Goal: Information Seeking & Learning: Learn about a topic

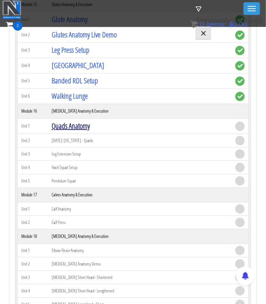
click at [82, 121] on link "Quads Anatomy" at bounding box center [71, 126] width 38 height 10
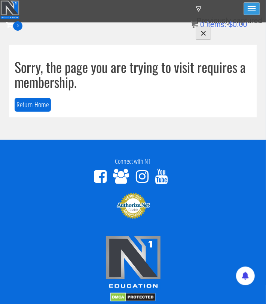
click at [253, 7] on button "Toggle navigation" at bounding box center [252, 8] width 16 height 13
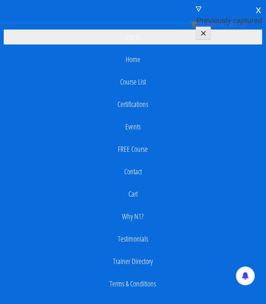
scroll to position [43, 0]
click at [137, 33] on link "Log In" at bounding box center [133, 37] width 259 height 15
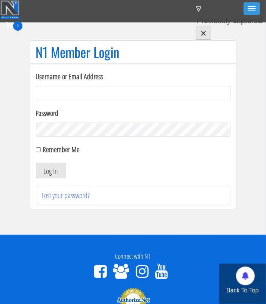
type input "iifymbro@gmail.com"
drag, startPoint x: 43, startPoint y: 149, endPoint x: 33, endPoint y: 151, distance: 10.4
click at [43, 149] on label "Remember Me" at bounding box center [61, 150] width 37 height 10
click at [41, 149] on input "Remember Me" at bounding box center [38, 150] width 5 height 5
checkbox input "true"
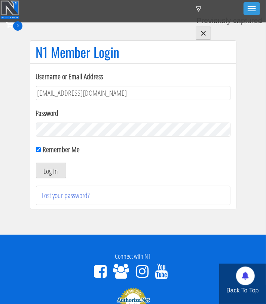
click at [51, 173] on button "Log In" at bounding box center [51, 171] width 30 height 16
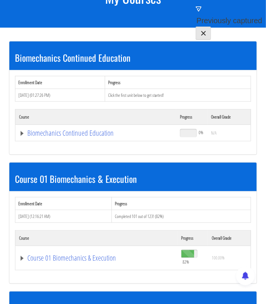
scroll to position [78, 0]
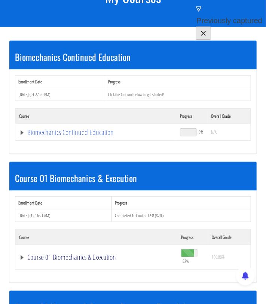
click at [21, 254] on link "Course 01 Biomechanics & Execution" at bounding box center [96, 257] width 155 height 7
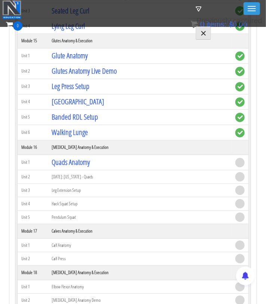
scroll to position [1957, 0]
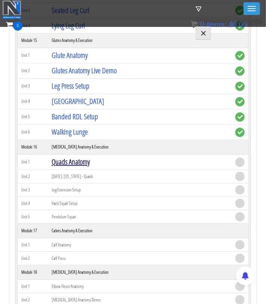
click at [87, 157] on link "Quads Anatomy" at bounding box center [71, 162] width 38 height 10
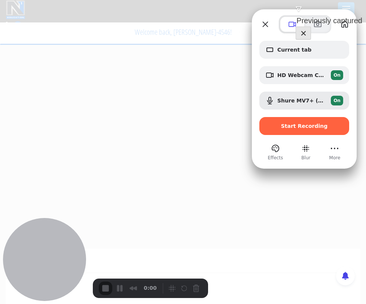
click at [101, 114] on div at bounding box center [183, 152] width 366 height 304
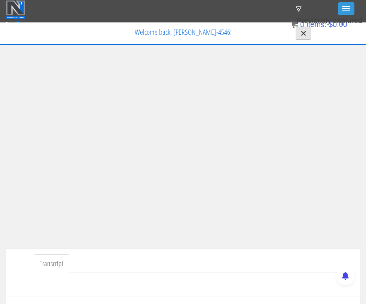
click at [206, 270] on ul "Transcript" at bounding box center [194, 264] width 321 height 19
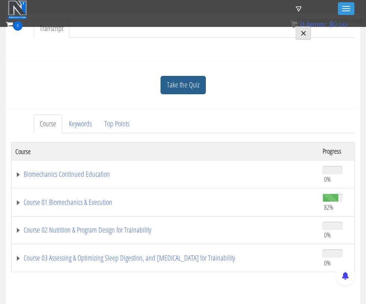
click at [187, 94] on link "Take the Quiz" at bounding box center [183, 85] width 45 height 18
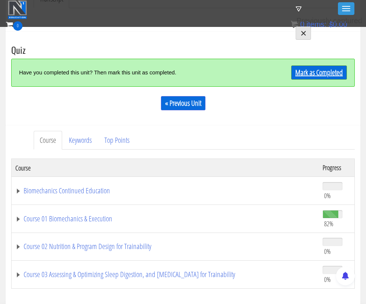
click at [266, 75] on link "Mark as Completed" at bounding box center [319, 73] width 56 height 14
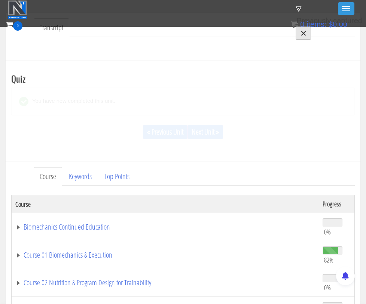
scroll to position [250, 0]
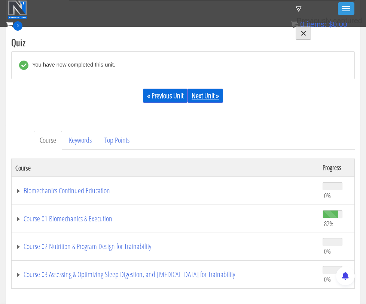
click at [213, 99] on link "Next Unit »" at bounding box center [206, 96] width 36 height 14
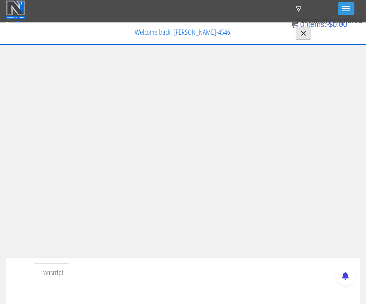
scroll to position [0, 0]
click at [155, 268] on ul "Transcript" at bounding box center [194, 272] width 321 height 19
click at [251, 265] on ul "Transcript" at bounding box center [194, 272] width 321 height 19
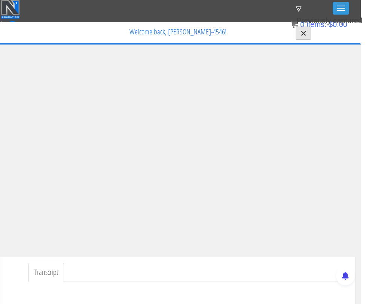
scroll to position [1, 5]
click at [155, 263] on ul "Transcript" at bounding box center [188, 272] width 321 height 19
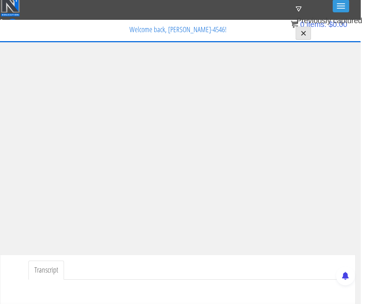
click at [179, 261] on ul "Transcript" at bounding box center [188, 270] width 321 height 19
click at [188, 269] on ul "Transcript" at bounding box center [188, 270] width 321 height 19
click at [4, 268] on div "Transcript" at bounding box center [177, 279] width 355 height 48
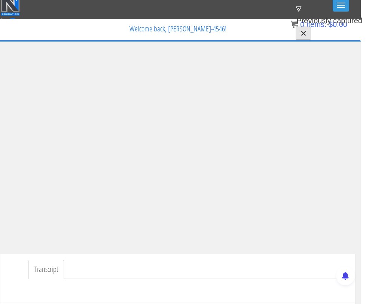
scroll to position [3, 0]
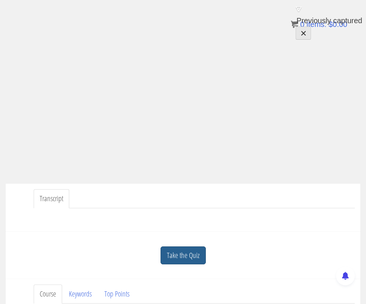
click at [182, 256] on link "Take the Quiz" at bounding box center [183, 256] width 45 height 18
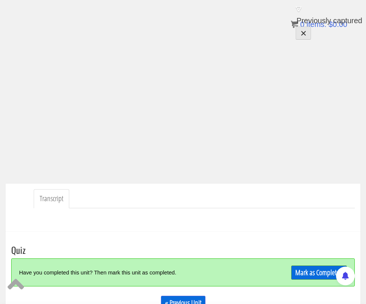
scroll to position [120, 0]
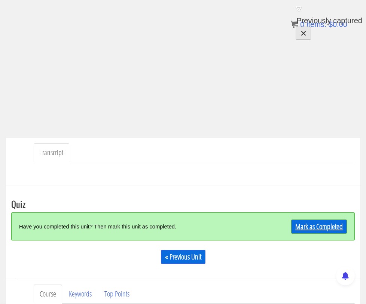
drag, startPoint x: 283, startPoint y: 234, endPoint x: 301, endPoint y: 227, distance: 19.3
click at [286, 232] on div "Mark as Completed" at bounding box center [304, 227] width 86 height 16
click at [302, 227] on link "Mark as Completed" at bounding box center [319, 227] width 56 height 14
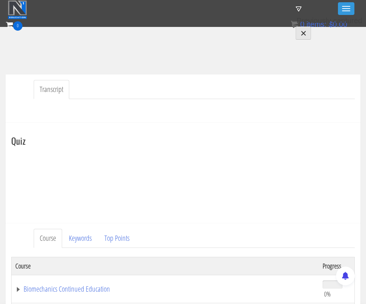
scroll to position [197, 0]
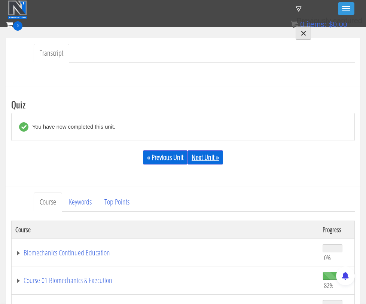
click at [206, 155] on link "Next Unit »" at bounding box center [206, 158] width 36 height 14
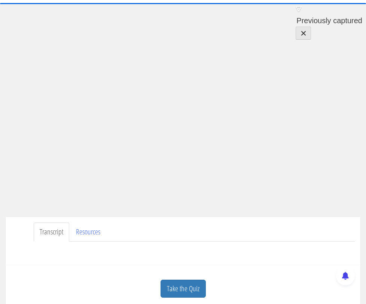
scroll to position [42, 0]
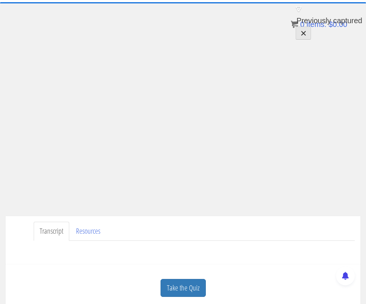
click at [242, 219] on div "Transcript Resources" at bounding box center [183, 240] width 355 height 48
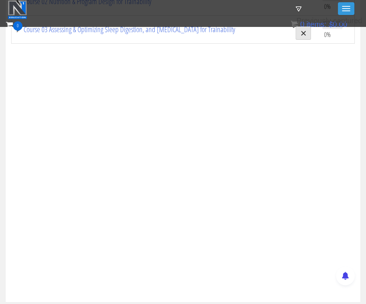
scroll to position [308, 0]
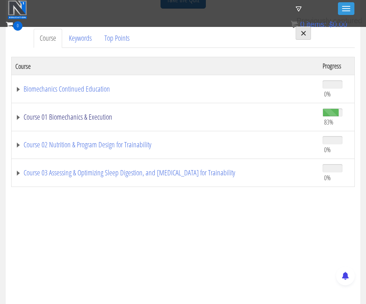
click at [16, 116] on link "Course 01 Biomechanics & Execution" at bounding box center [165, 116] width 300 height 7
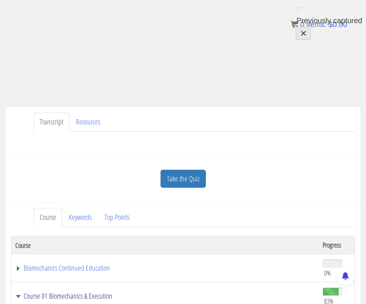
scroll to position [0, 0]
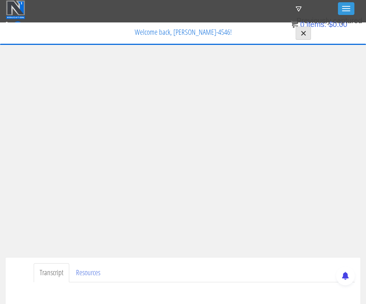
click at [210, 268] on ul "Transcript Resources" at bounding box center [194, 273] width 321 height 19
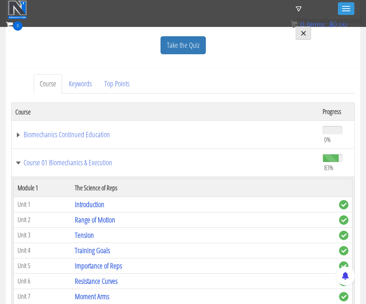
scroll to position [147, 0]
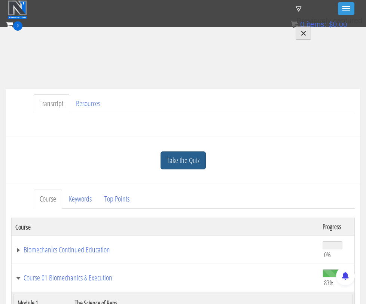
drag, startPoint x: 182, startPoint y: 171, endPoint x: 181, endPoint y: 164, distance: 7.5
click at [181, 166] on div "Take the Quiz" at bounding box center [183, 161] width 344 height 36
click at [181, 163] on link "Take the Quiz" at bounding box center [183, 161] width 45 height 18
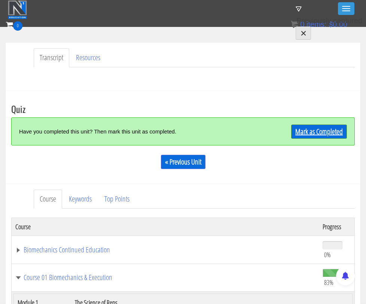
click at [335, 130] on link "Mark as Completed" at bounding box center [319, 132] width 56 height 14
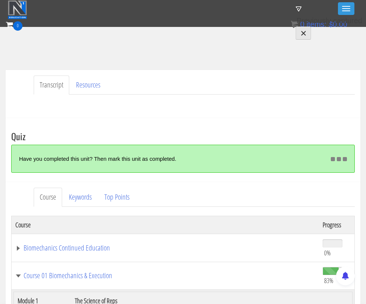
scroll to position [202, 0]
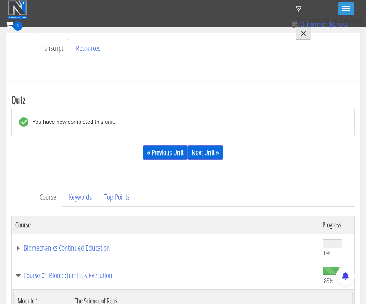
click at [208, 149] on link "Next Unit »" at bounding box center [206, 153] width 36 height 14
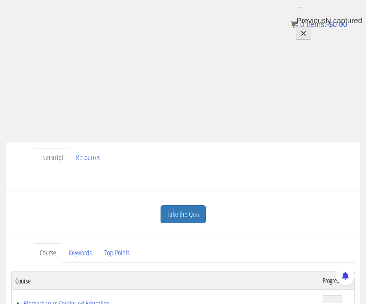
scroll to position [116, 0]
click at [200, 205] on link "Take the Quiz" at bounding box center [183, 214] width 45 height 18
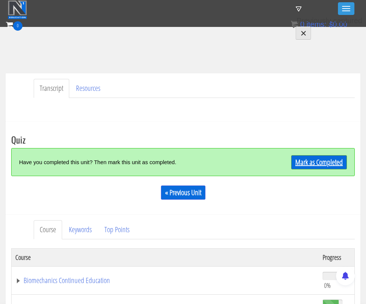
click at [317, 167] on link "Mark as Completed" at bounding box center [319, 162] width 56 height 14
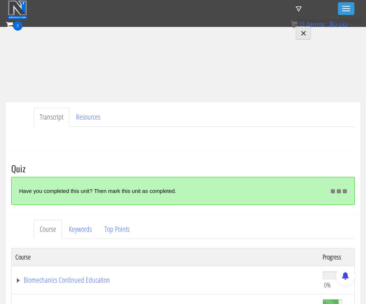
scroll to position [170, 0]
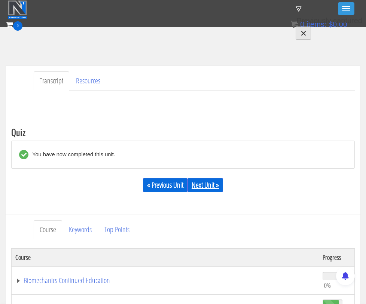
click at [211, 183] on link "Next Unit »" at bounding box center [206, 185] width 36 height 14
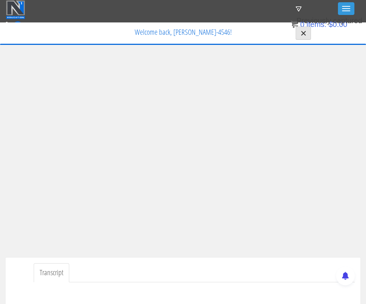
click at [166, 265] on ul "Transcript" at bounding box center [194, 273] width 321 height 19
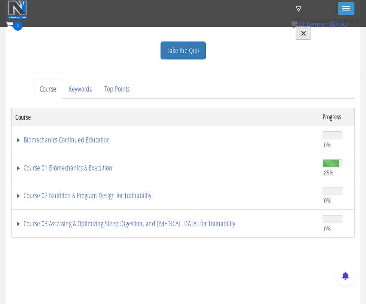
scroll to position [257, 0]
click at [16, 167] on link "Course 01 Biomechanics & Execution" at bounding box center [165, 167] width 300 height 7
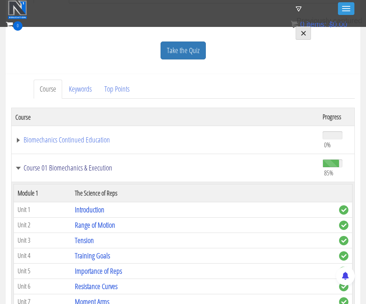
scroll to position [0, 0]
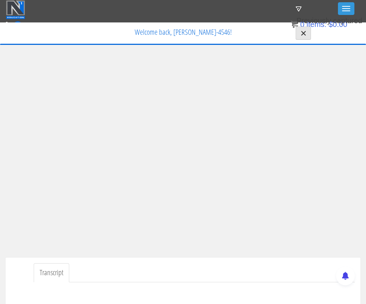
click at [170, 263] on div "Transcript" at bounding box center [183, 282] width 355 height 48
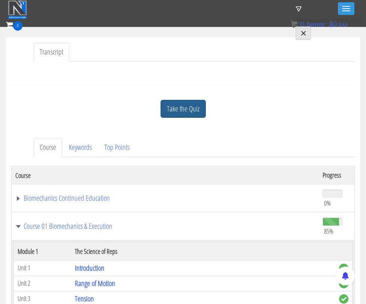
click at [191, 114] on link "Take the Quiz" at bounding box center [183, 109] width 45 height 18
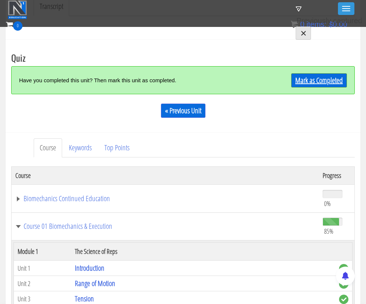
click at [304, 83] on link "Mark as Completed" at bounding box center [319, 80] width 56 height 14
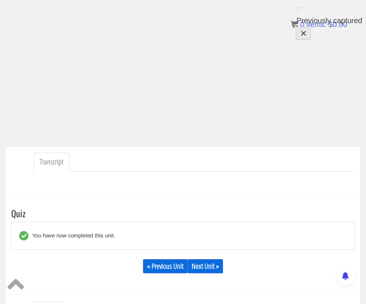
scroll to position [110, 0]
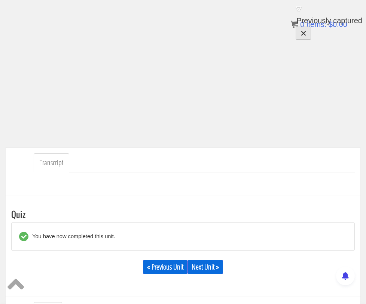
click at [207, 274] on div "« Previous Unit Next Unit »" at bounding box center [183, 267] width 344 height 25
click at [209, 268] on link "Next Unit »" at bounding box center [206, 267] width 36 height 14
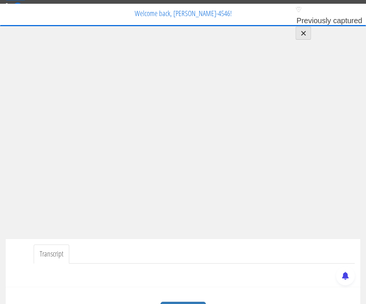
scroll to position [37, 0]
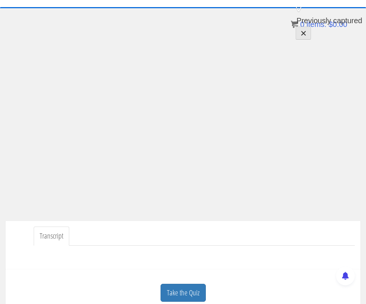
click at [185, 233] on ul "Transcript" at bounding box center [194, 236] width 321 height 19
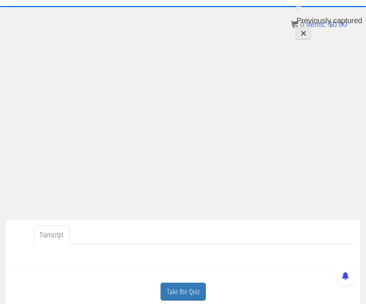
click at [161, 230] on ul "Transcript" at bounding box center [194, 235] width 321 height 19
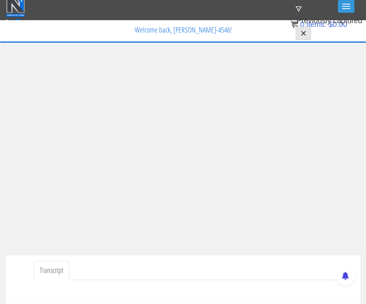
scroll to position [2, 0]
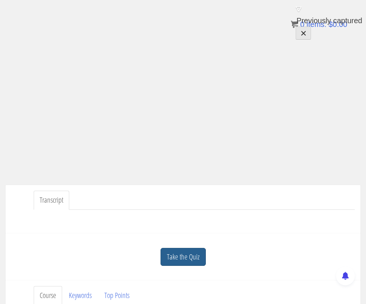
click at [181, 257] on link "Take the Quiz" at bounding box center [183, 257] width 45 height 18
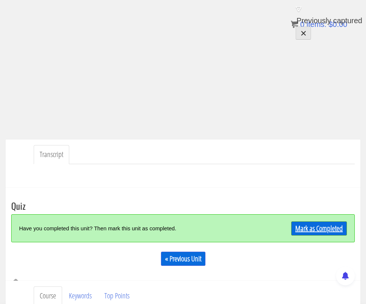
click at [325, 231] on link "Mark as Completed" at bounding box center [319, 229] width 56 height 14
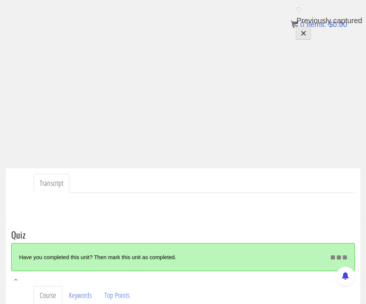
scroll to position [126, 0]
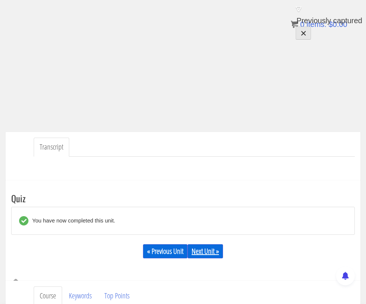
click at [214, 249] on link "Next Unit »" at bounding box center [206, 252] width 36 height 14
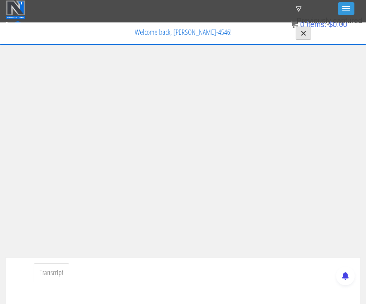
click at [177, 268] on ul "Transcript" at bounding box center [194, 273] width 321 height 19
click at [240, 267] on ul "Transcript" at bounding box center [194, 273] width 321 height 19
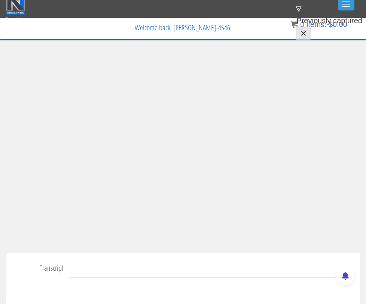
scroll to position [5, 0]
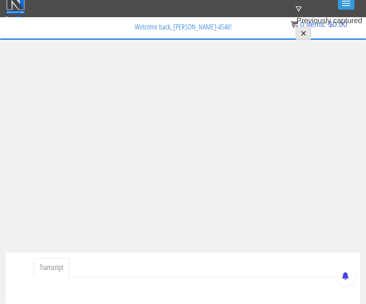
click at [229, 262] on ul "Transcript" at bounding box center [194, 267] width 321 height 19
drag, startPoint x: 228, startPoint y: 29, endPoint x: 142, endPoint y: 25, distance: 85.8
click at [142, 25] on p "Welcome back, [PERSON_NAME]-4546!" at bounding box center [183, 27] width 354 height 19
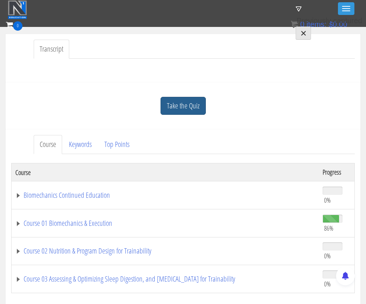
click at [177, 104] on link "Take the Quiz" at bounding box center [183, 106] width 45 height 18
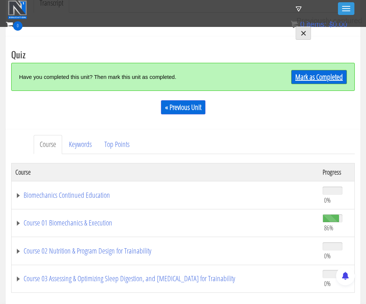
click at [317, 79] on link "Mark as Completed" at bounding box center [319, 77] width 56 height 14
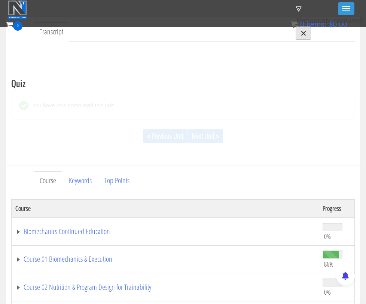
scroll to position [255, 0]
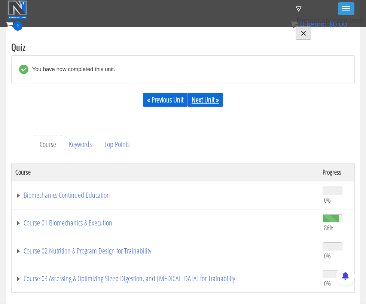
click at [209, 102] on link "Next Unit »" at bounding box center [206, 100] width 36 height 14
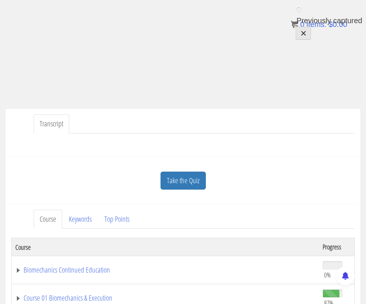
scroll to position [157, 0]
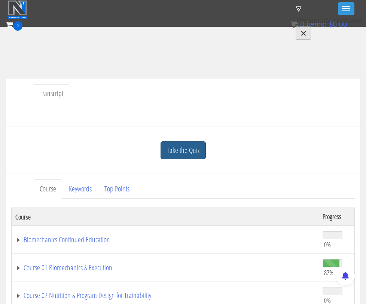
click at [193, 147] on link "Take the Quiz" at bounding box center [183, 151] width 45 height 18
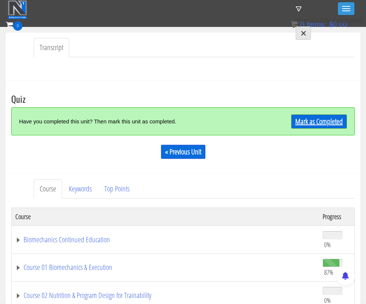
click at [315, 120] on link "Mark as Completed" at bounding box center [319, 122] width 56 height 14
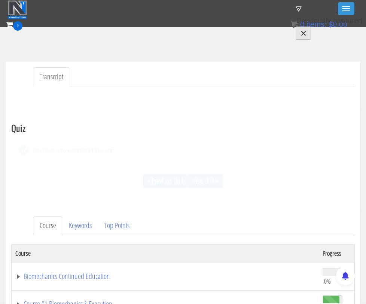
scroll to position [210, 0]
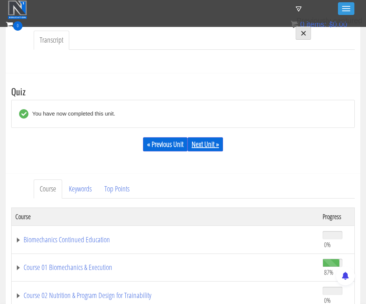
click at [213, 142] on link "Next Unit »" at bounding box center [206, 144] width 36 height 14
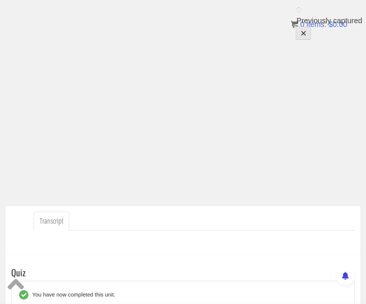
scroll to position [31, 0]
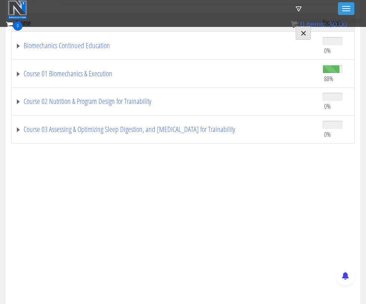
scroll to position [348, 0]
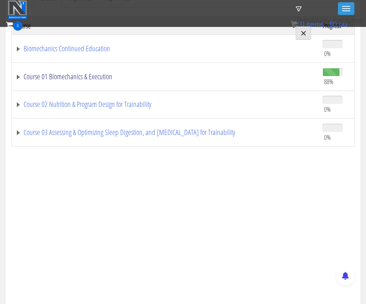
click at [14, 74] on td "Course 01 Biomechanics & Execution" at bounding box center [166, 77] width 308 height 28
click at [17, 76] on link "Course 01 Biomechanics & Execution" at bounding box center [165, 76] width 300 height 7
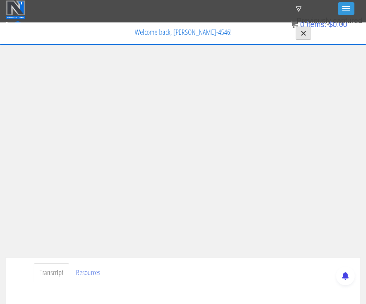
scroll to position [0, 0]
click at [196, 271] on ul "Transcript Resources" at bounding box center [194, 273] width 321 height 19
click at [170, 265] on ul "Transcript Resources" at bounding box center [194, 273] width 321 height 19
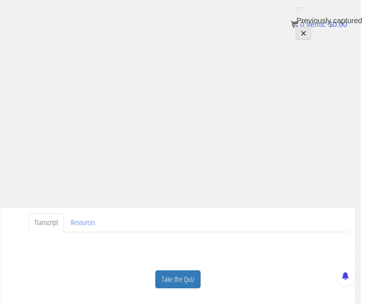
scroll to position [50, 5]
click at [193, 276] on link "Take the Quiz" at bounding box center [177, 280] width 45 height 18
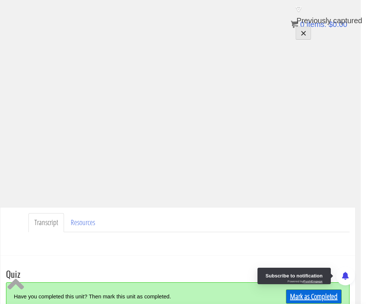
click at [322, 296] on link "Mark as Completed" at bounding box center [314, 297] width 56 height 14
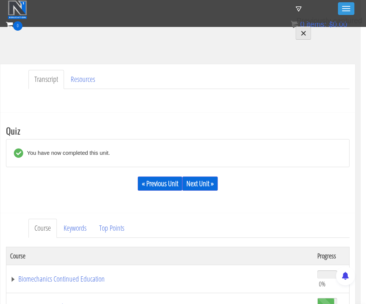
scroll to position [167, 5]
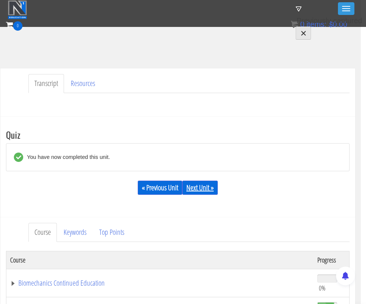
click at [198, 189] on link "Next Unit »" at bounding box center [200, 188] width 36 height 14
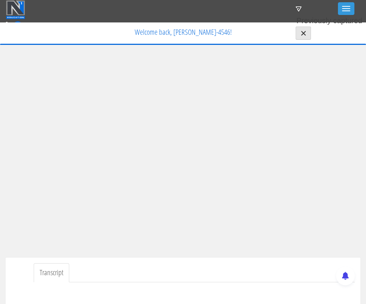
click at [182, 275] on ul "Transcript" at bounding box center [194, 273] width 321 height 19
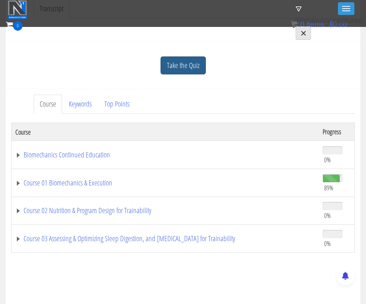
click at [190, 58] on link "Take the Quiz" at bounding box center [183, 66] width 45 height 18
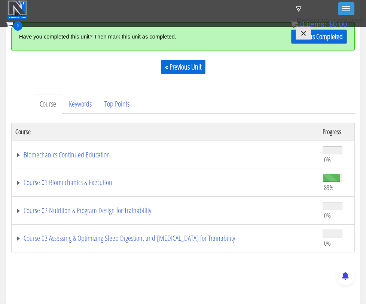
click at [316, 41] on div "Certs Course List Events FREE Course Course Preview – Biomechanics Course Previ…" at bounding box center [183, 44] width 354 height 26
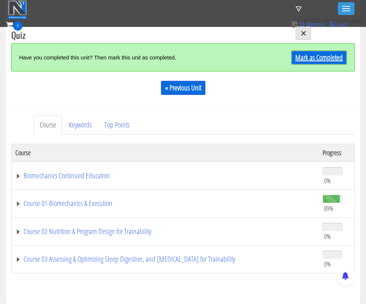
click at [314, 61] on link "Mark as Completed" at bounding box center [319, 58] width 56 height 14
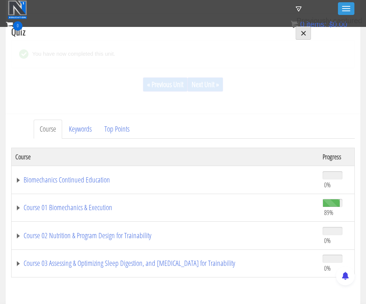
scroll to position [264, 0]
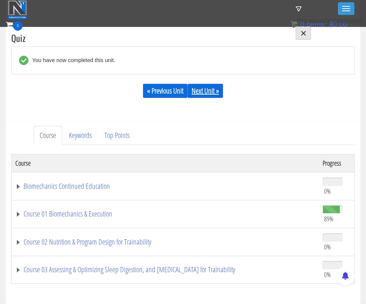
click at [206, 94] on link "Next Unit »" at bounding box center [206, 91] width 36 height 14
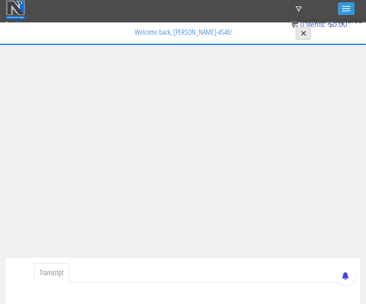
click at [97, 272] on ul "Transcript" at bounding box center [194, 273] width 321 height 19
click at [236, 262] on div "Transcript" at bounding box center [183, 282] width 355 height 48
click at [202, 263] on div "Transcript" at bounding box center [183, 282] width 355 height 48
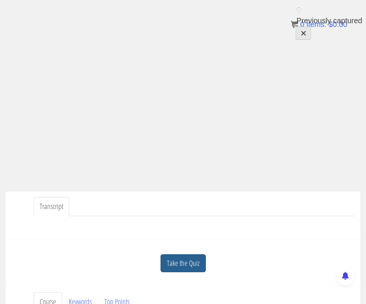
click at [171, 267] on link "Take the Quiz" at bounding box center [183, 264] width 45 height 18
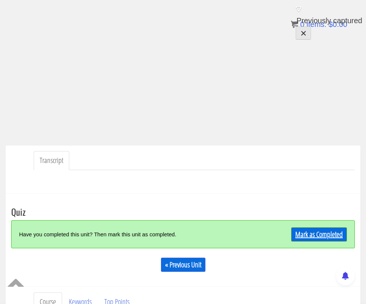
click at [316, 236] on link "Mark as Completed" at bounding box center [319, 235] width 56 height 14
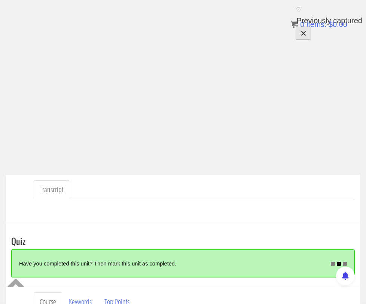
scroll to position [119, 0]
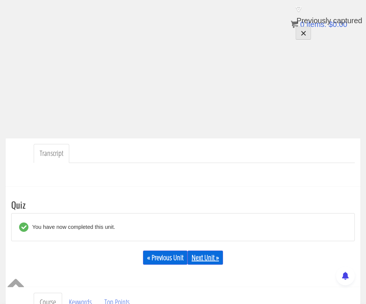
click at [206, 256] on link "Next Unit »" at bounding box center [206, 258] width 36 height 14
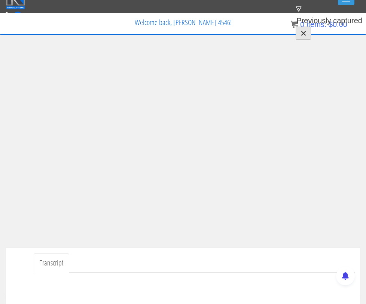
scroll to position [9, 0]
click at [154, 262] on ul "Transcript" at bounding box center [194, 263] width 321 height 19
click at [151, 260] on ul "Transcript" at bounding box center [194, 263] width 321 height 19
click at [247, 257] on ul "Transcript" at bounding box center [194, 263] width 321 height 19
click at [230, 255] on ul "Transcript" at bounding box center [194, 263] width 321 height 19
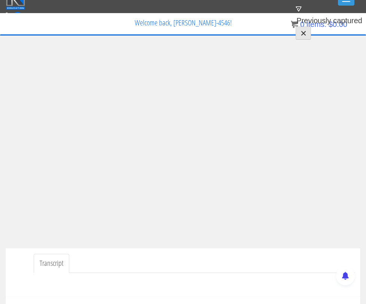
click at [228, 254] on ul "Transcript" at bounding box center [194, 263] width 321 height 19
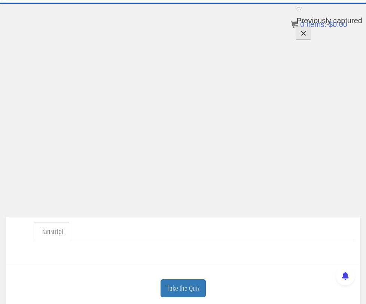
scroll to position [41, 0]
click at [198, 292] on link "Take the Quiz" at bounding box center [183, 289] width 45 height 18
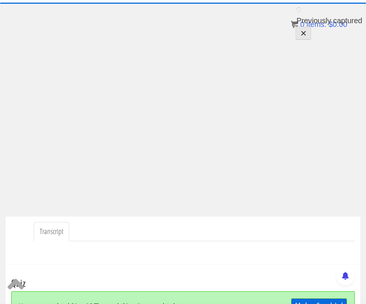
click at [301, 301] on link "Mark as Completed" at bounding box center [319, 306] width 56 height 14
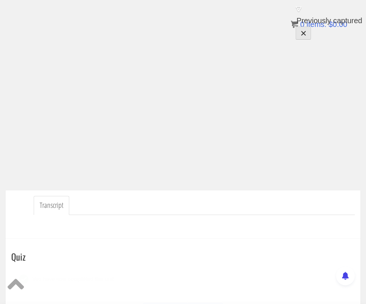
scroll to position [104, 0]
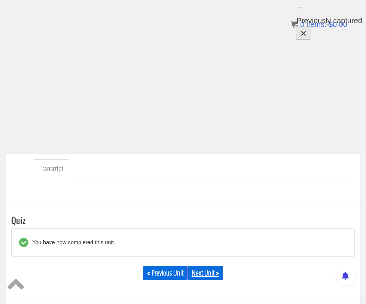
click at [207, 273] on link "Next Unit »" at bounding box center [206, 273] width 36 height 14
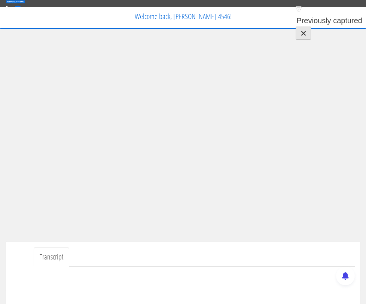
scroll to position [18, 0]
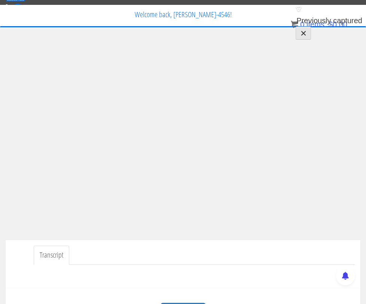
click at [206, 257] on ul "Transcript" at bounding box center [194, 255] width 321 height 19
click at [186, 252] on ul "Transcript" at bounding box center [194, 255] width 321 height 19
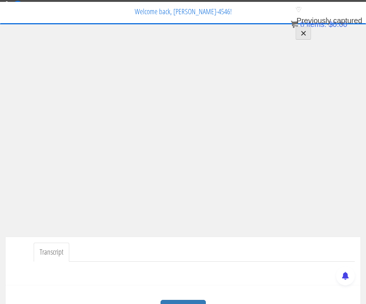
scroll to position [22, 0]
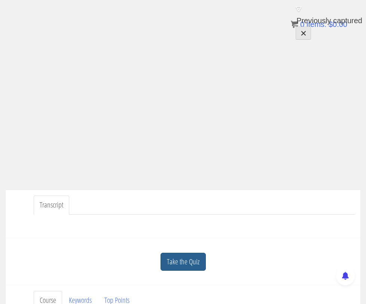
click at [183, 264] on link "Take the Quiz" at bounding box center [183, 262] width 45 height 18
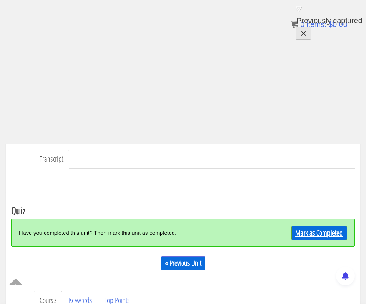
click at [319, 237] on link "Mark as Completed" at bounding box center [319, 233] width 56 height 14
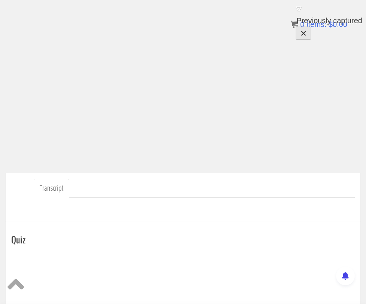
scroll to position [121, 0]
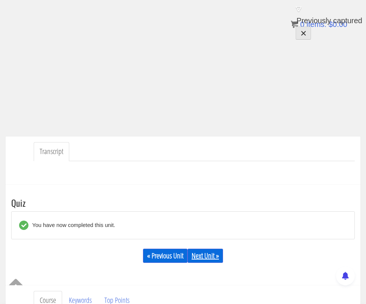
click at [212, 257] on link "Next Unit »" at bounding box center [206, 256] width 36 height 14
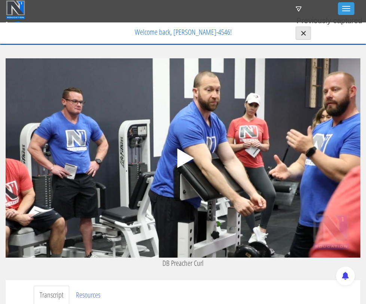
click at [182, 158] on polygon at bounding box center [185, 158] width 17 height 19
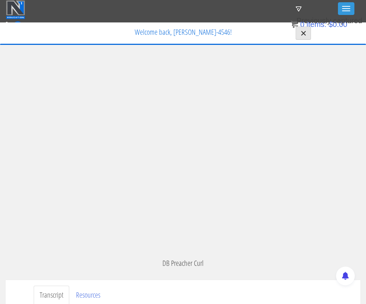
click at [197, 271] on div "[PERSON_NAME] [EMAIL_ADDRESS][DOMAIN_NAME] [DATE] [TECHNICAL_ID] 05:00 .a{fill:…" at bounding box center [183, 169] width 355 height 222
drag, startPoint x: 205, startPoint y: 265, endPoint x: 163, endPoint y: 265, distance: 41.9
click at [163, 265] on p "DB Preacher Curl" at bounding box center [183, 263] width 355 height 11
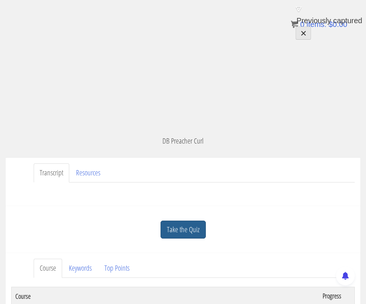
click at [167, 227] on link "Take the Quiz" at bounding box center [183, 230] width 45 height 18
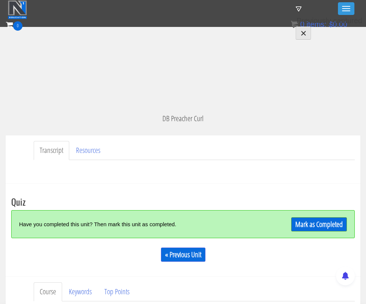
scroll to position [169, 0]
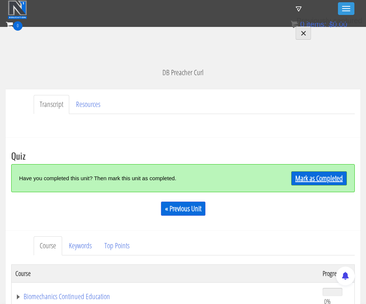
click at [309, 176] on link "Mark as Completed" at bounding box center [319, 178] width 56 height 14
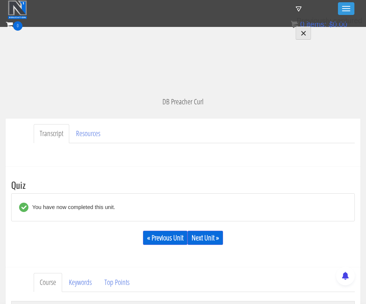
scroll to position [176, 0]
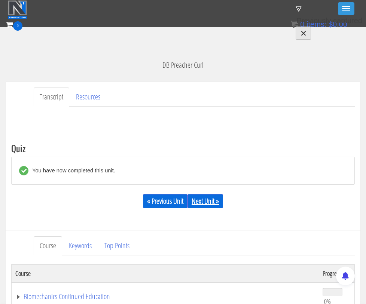
click at [205, 204] on link "Next Unit »" at bounding box center [206, 201] width 36 height 14
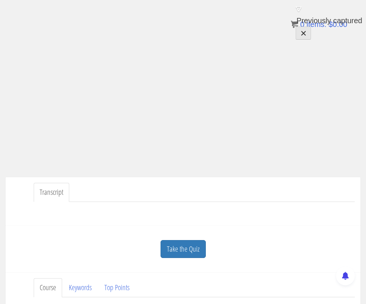
scroll to position [96, 0]
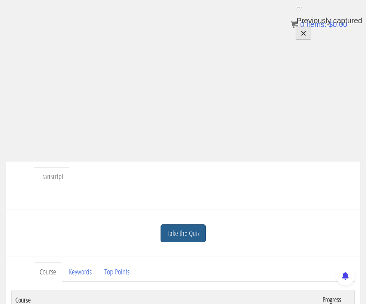
click at [191, 233] on link "Take the Quiz" at bounding box center [183, 234] width 45 height 18
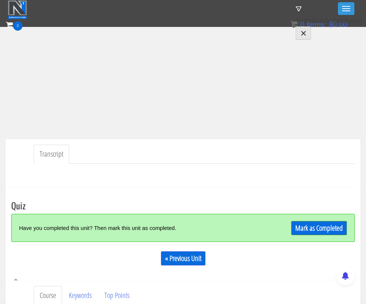
scroll to position [142, 0]
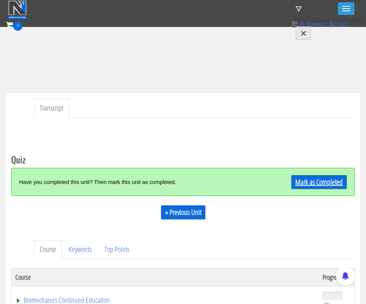
click at [300, 185] on link "Mark as Completed" at bounding box center [319, 182] width 56 height 14
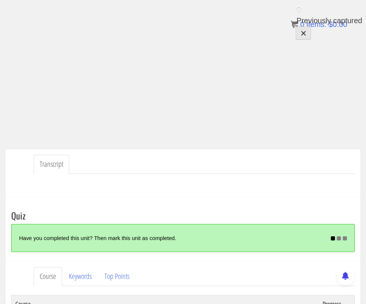
scroll to position [145, 0]
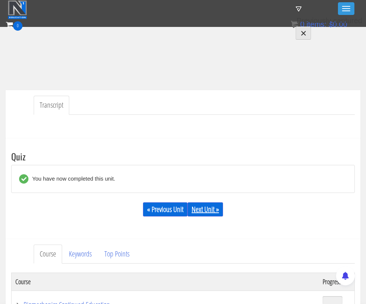
click at [205, 209] on link "Next Unit »" at bounding box center [206, 210] width 36 height 14
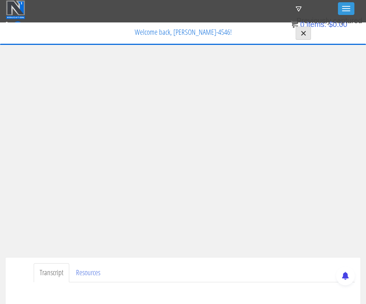
click at [172, 265] on ul "Transcript Resources" at bounding box center [194, 273] width 321 height 19
click at [183, 263] on div "Transcript Resources Exercise Library Videos: Long Head Lengthened Lateral Head…" at bounding box center [183, 282] width 355 height 48
click at [56, 26] on p "Welcome back, [PERSON_NAME]-4546!" at bounding box center [183, 32] width 354 height 19
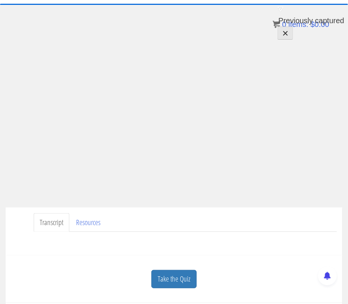
scroll to position [47, 0]
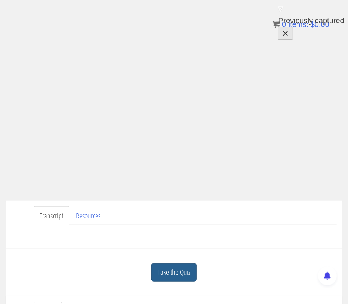
click at [165, 267] on link "Take the Quiz" at bounding box center [173, 273] width 45 height 18
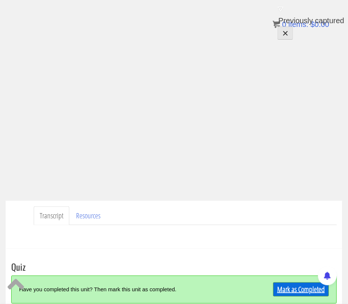
click at [286, 287] on link "Mark as Completed" at bounding box center [301, 290] width 56 height 14
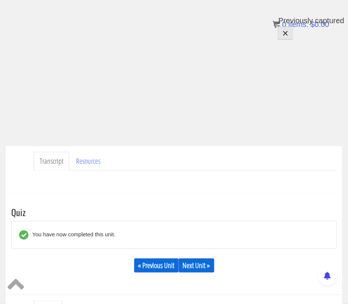
scroll to position [117, 0]
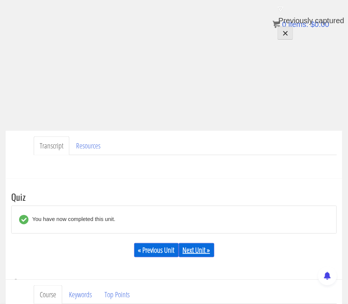
click at [193, 250] on link "Next Unit »" at bounding box center [197, 250] width 36 height 14
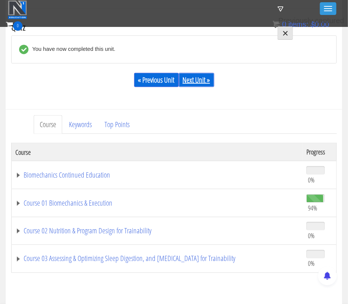
scroll to position [272, 0]
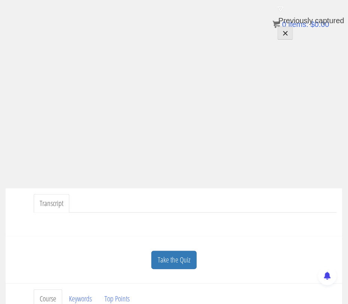
scroll to position [58, 0]
click at [174, 260] on link "Take the Quiz" at bounding box center [173, 261] width 45 height 18
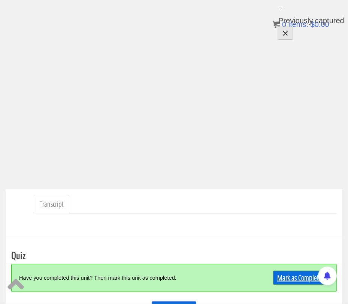
click at [284, 275] on link "Mark as Completed" at bounding box center [301, 278] width 56 height 14
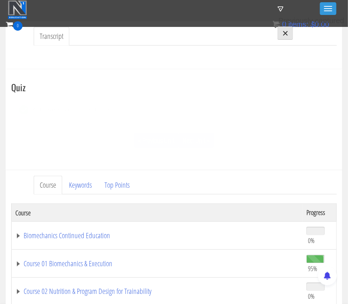
scroll to position [240, 0]
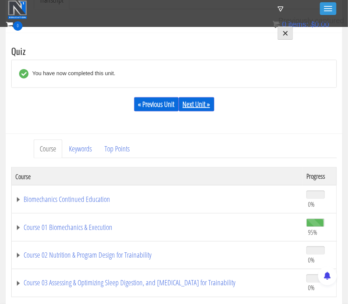
click at [197, 101] on link "Next Unit »" at bounding box center [197, 104] width 36 height 14
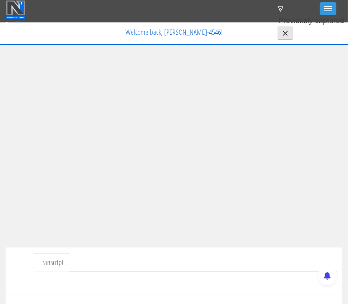
scroll to position [26, 0]
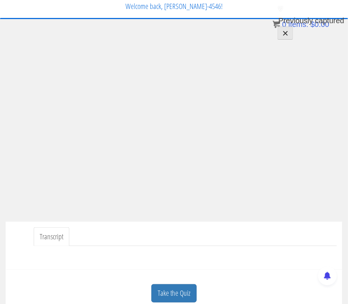
click at [154, 237] on ul "Transcript" at bounding box center [185, 237] width 303 height 19
click at [124, 231] on ul "Transcript" at bounding box center [185, 237] width 303 height 19
click at [187, 288] on link "Take the Quiz" at bounding box center [173, 294] width 45 height 18
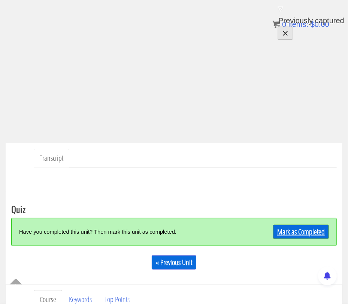
click at [284, 232] on link "Mark as Completed" at bounding box center [301, 232] width 56 height 14
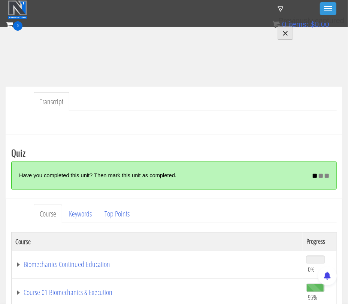
scroll to position [175, 0]
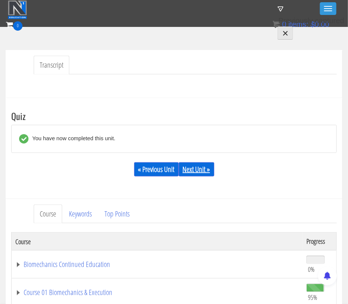
click at [203, 169] on link "Next Unit »" at bounding box center [197, 170] width 36 height 14
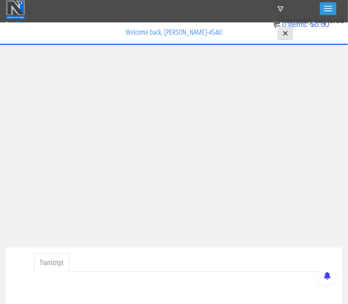
click at [149, 253] on ul "Transcript" at bounding box center [185, 262] width 303 height 19
click at [200, 254] on ul "Transcript" at bounding box center [185, 262] width 303 height 19
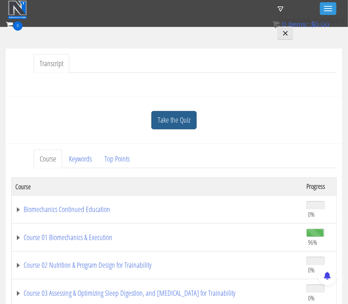
click at [178, 119] on link "Take the Quiz" at bounding box center [173, 120] width 45 height 18
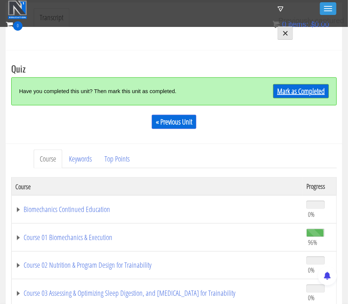
click at [283, 89] on link "Mark as Completed" at bounding box center [301, 91] width 56 height 14
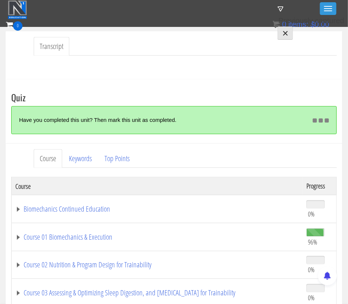
scroll to position [230, 0]
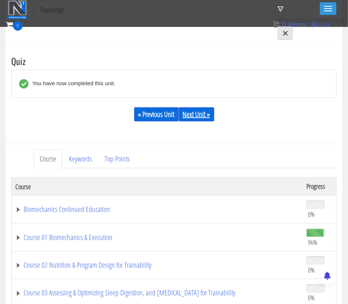
click at [201, 119] on link "Next Unit »" at bounding box center [197, 114] width 36 height 14
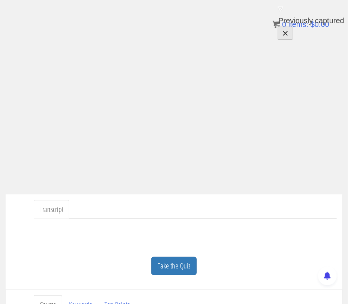
scroll to position [52, 0]
click at [224, 208] on ul "Transcript" at bounding box center [185, 210] width 303 height 19
click at [161, 202] on ul "Transcript" at bounding box center [185, 210] width 303 height 19
click at [177, 274] on link "Take the Quiz" at bounding box center [173, 267] width 45 height 18
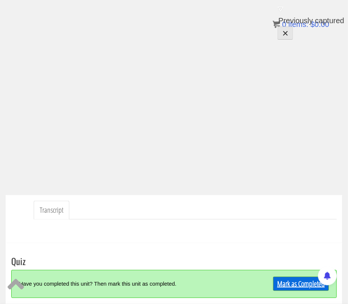
click at [283, 280] on link "Mark as Completed" at bounding box center [301, 284] width 56 height 14
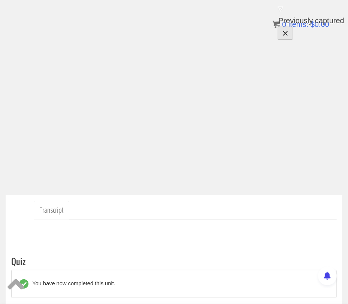
scroll to position [101, 0]
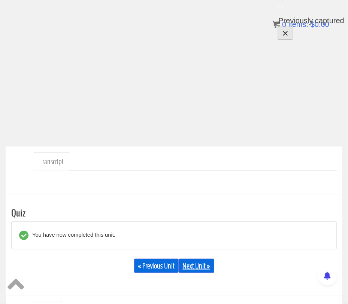
click at [198, 262] on link "Next Unit »" at bounding box center [197, 266] width 36 height 14
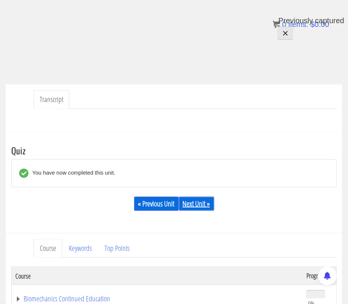
scroll to position [249, 0]
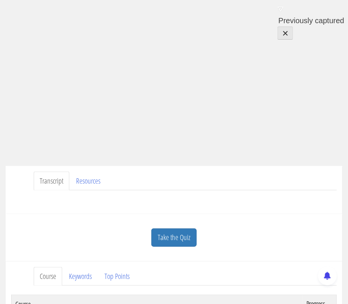
scroll to position [82, 0]
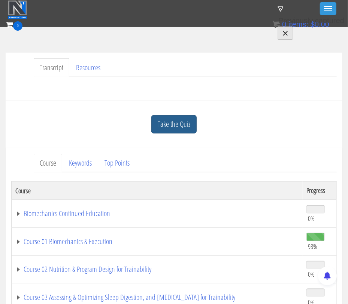
click at [169, 130] on link "Take the Quiz" at bounding box center [173, 124] width 45 height 18
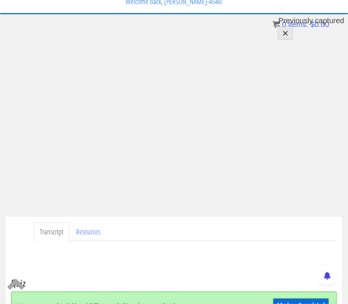
scroll to position [30, 0]
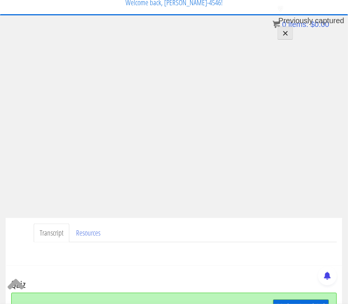
click at [181, 224] on ul "Transcript Resources" at bounding box center [185, 233] width 303 height 19
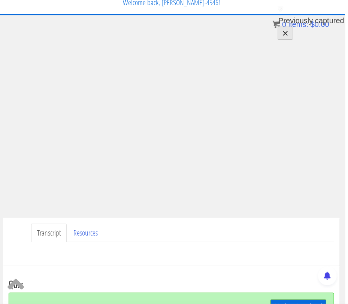
click at [206, 227] on ul "Transcript Resources" at bounding box center [182, 233] width 303 height 19
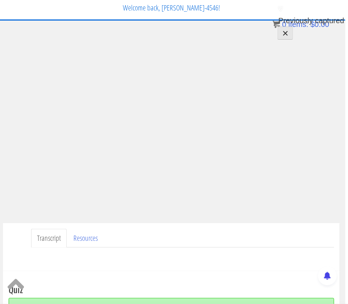
scroll to position [22, 3]
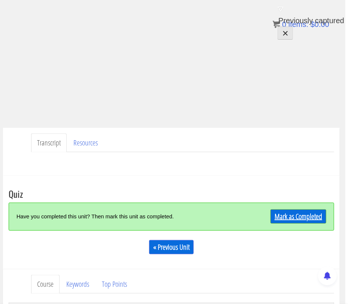
click at [286, 222] on link "Mark as Completed" at bounding box center [298, 217] width 56 height 14
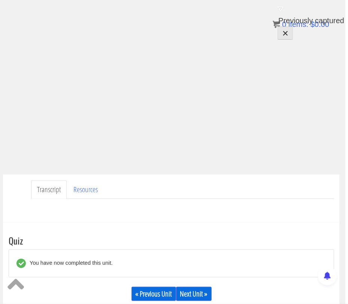
scroll to position [82, 3]
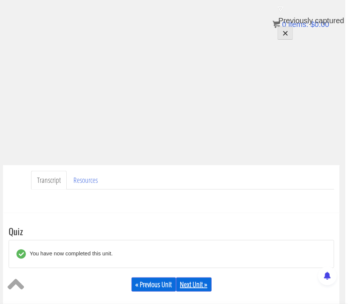
click at [194, 283] on link "Next Unit »" at bounding box center [194, 285] width 36 height 14
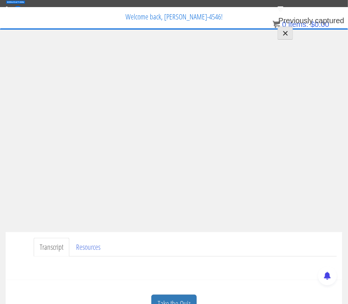
scroll to position [43, 0]
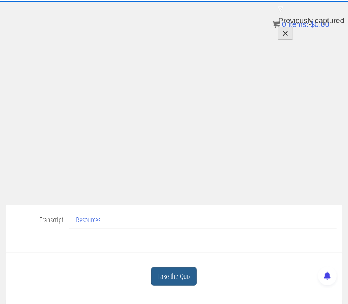
click at [186, 274] on link "Take the Quiz" at bounding box center [173, 277] width 45 height 18
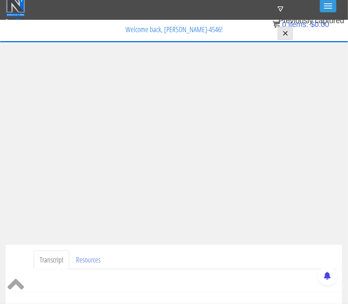
scroll to position [0, 0]
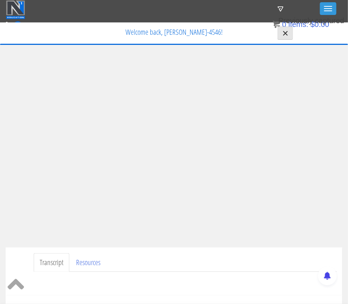
click at [283, 254] on ul "Transcript Resources" at bounding box center [185, 262] width 303 height 19
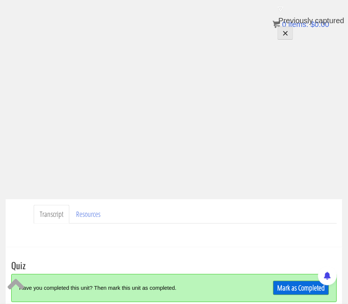
scroll to position [80, 0]
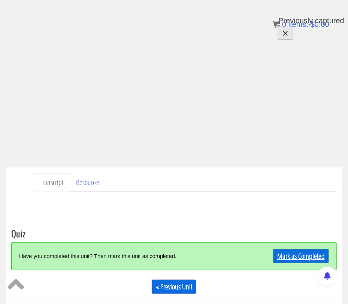
click at [309, 252] on link "Mark as Completed" at bounding box center [301, 256] width 56 height 14
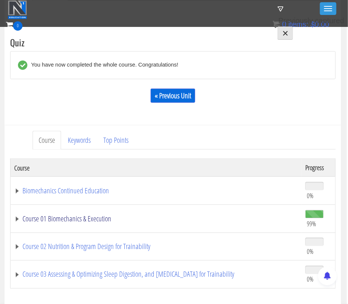
scroll to position [273, 1]
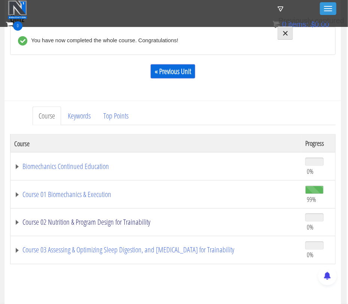
click at [17, 223] on link "Course 02 Nutrition & Program Design for Trainability" at bounding box center [155, 222] width 283 height 7
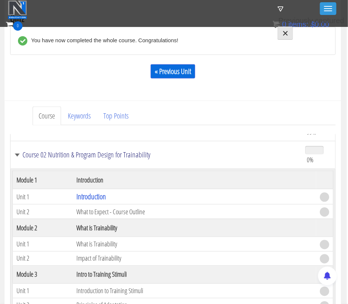
scroll to position [99, 0]
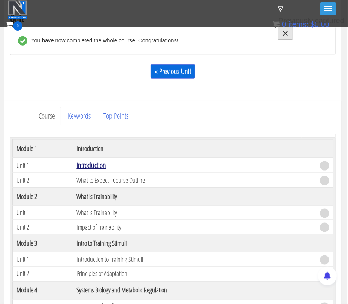
click at [93, 163] on link "Introduction" at bounding box center [91, 165] width 30 height 10
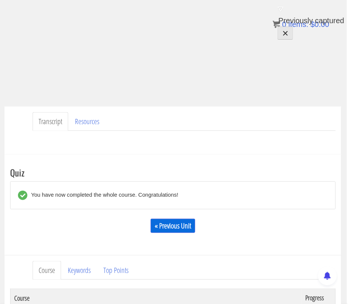
scroll to position [0, 1]
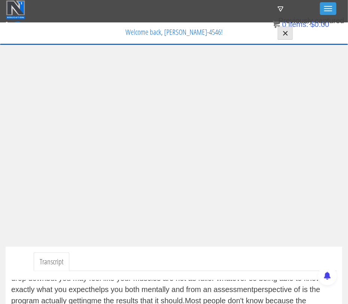
scroll to position [11, 0]
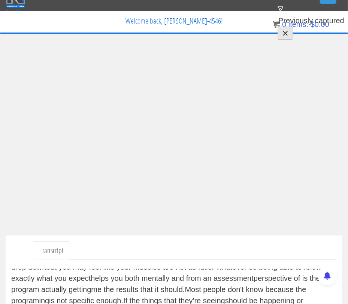
click at [144, 246] on ul "Transcript" at bounding box center [185, 251] width 303 height 19
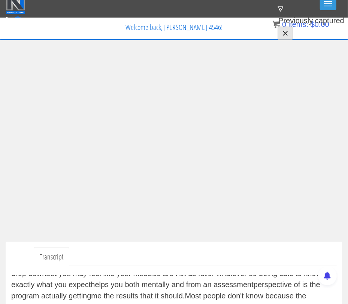
scroll to position [4, 0]
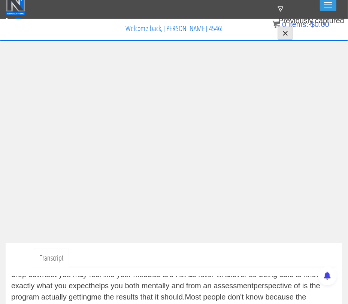
click at [252, 251] on ul "Transcript" at bounding box center [185, 258] width 303 height 19
click at [152, 251] on ul "Transcript" at bounding box center [185, 258] width 303 height 19
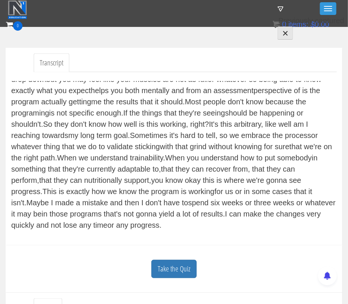
scroll to position [202, 0]
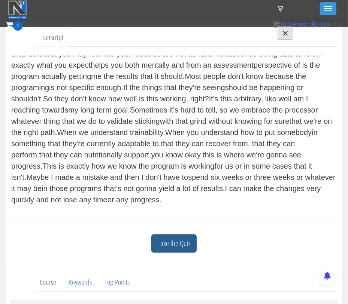
click at [176, 242] on link "Take the Quiz" at bounding box center [173, 244] width 45 height 18
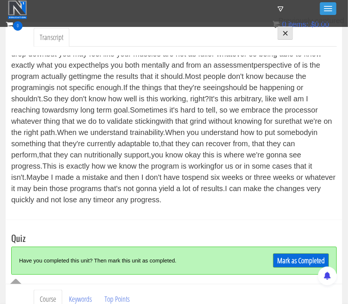
scroll to position [219, 0]
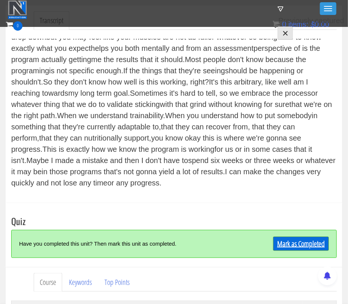
click at [304, 244] on link "Mark as Completed" at bounding box center [301, 244] width 56 height 14
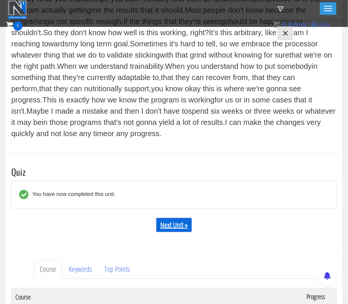
scroll to position [292, 0]
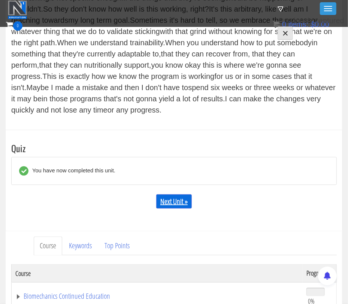
click at [169, 201] on link "Next Unit »" at bounding box center [174, 202] width 36 height 14
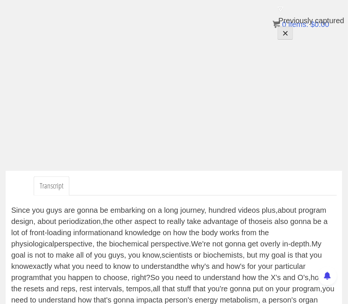
click at [206, 240] on div "Since you guys are gonna be embarking on a long journey, hundred videos plus, …" at bounding box center [173, 280] width 325 height 150
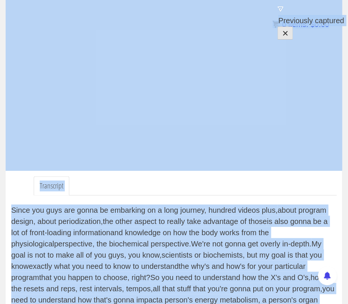
click at [206, 240] on div "Since you guys are gonna be embarking on a long journey, hundred videos plus, …" at bounding box center [173, 280] width 325 height 150
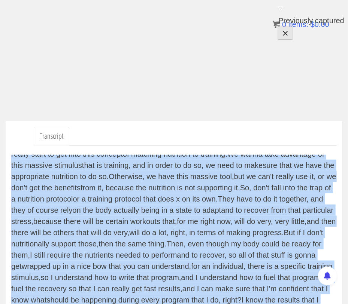
scroll to position [614, 0]
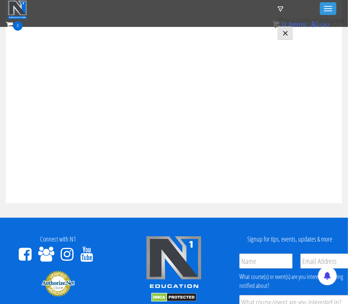
drag, startPoint x: 12, startPoint y: 208, endPoint x: 292, endPoint y: 183, distance: 280.9
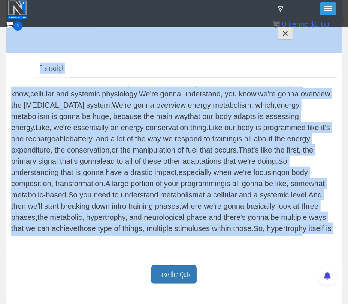
scroll to position [0, 0]
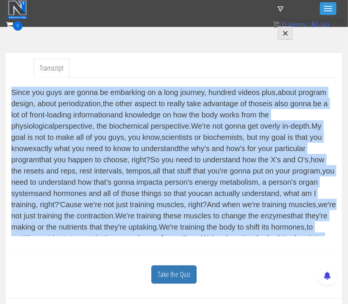
drag, startPoint x: 169, startPoint y: 237, endPoint x: 12, endPoint y: 89, distance: 215.4
click at [12, 89] on div "Since you guys are gonna be embarking on a long journey, hundred videos plus, …" at bounding box center [173, 162] width 325 height 168
copy div "Since you guys are gonna be embarking on a long journey, hundred videos plus, …"
click at [170, 276] on link "Take the Quiz" at bounding box center [173, 275] width 45 height 18
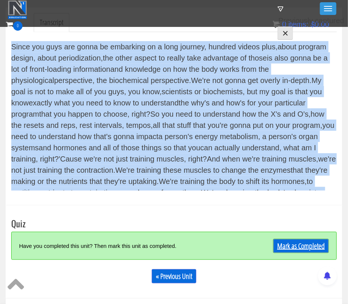
click at [286, 247] on link "Mark as Completed" at bounding box center [301, 246] width 56 height 14
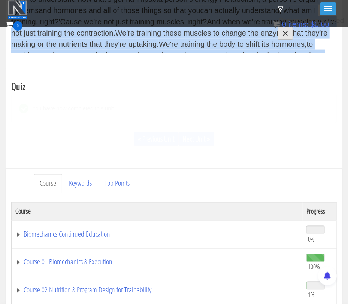
scroll to position [380, 0]
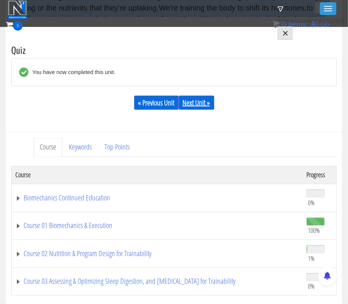
click at [202, 102] on link "Next Unit »" at bounding box center [197, 103] width 36 height 14
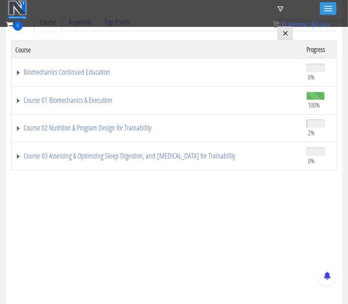
scroll to position [450, 0]
click at [20, 128] on link "Course 02 Nutrition & Program Design for Trainability" at bounding box center [156, 128] width 283 height 7
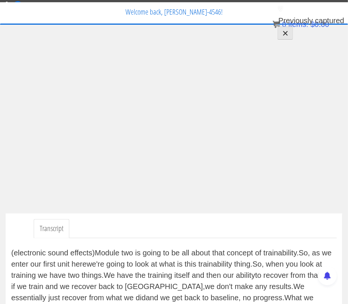
scroll to position [0, 0]
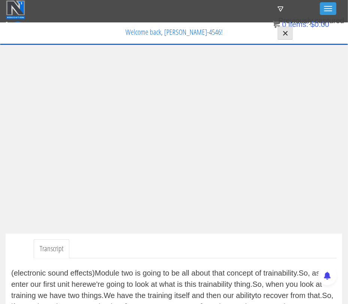
click at [301, 248] on ul "Transcript" at bounding box center [185, 249] width 303 height 19
